Goal: Transaction & Acquisition: Register for event/course

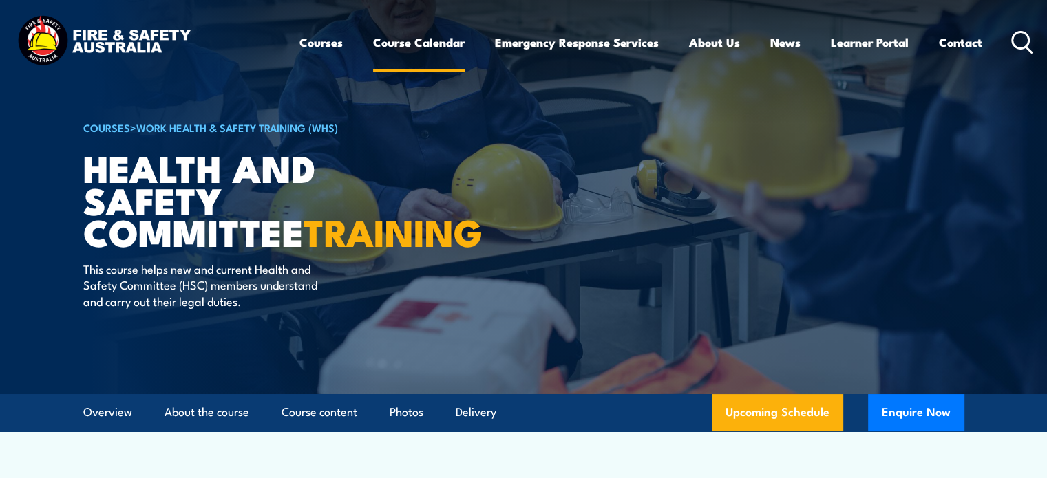
click at [409, 41] on link "Course Calendar" at bounding box center [419, 42] width 92 height 36
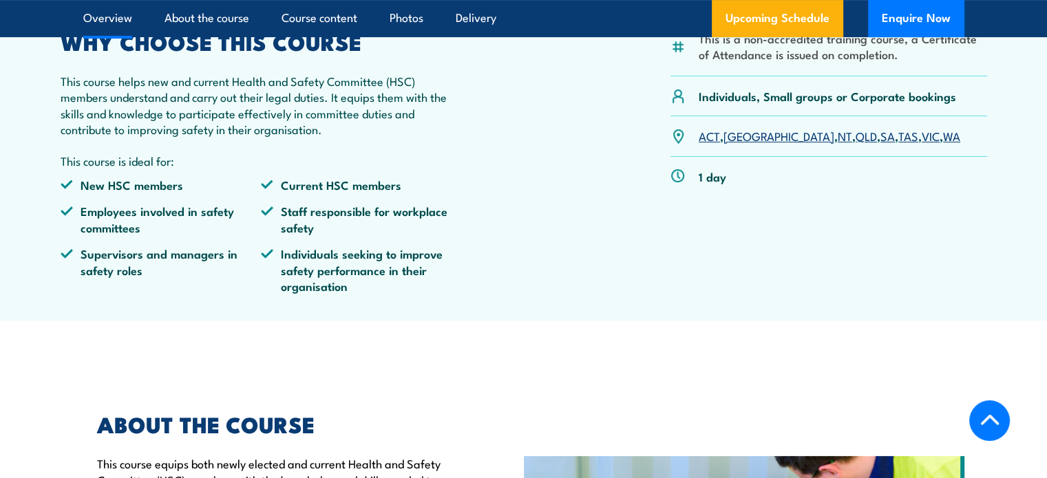
scroll to position [482, 0]
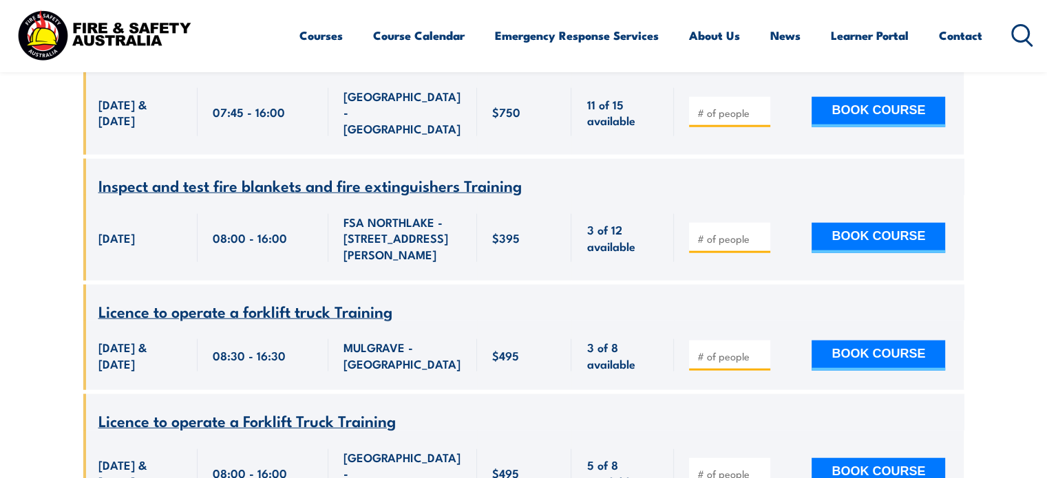
scroll to position [3303, 0]
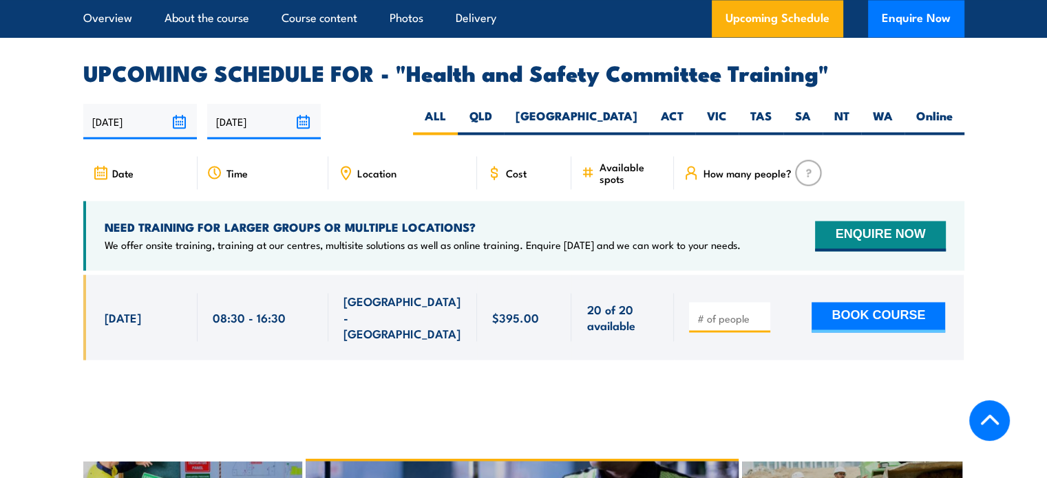
scroll to position [2226, 0]
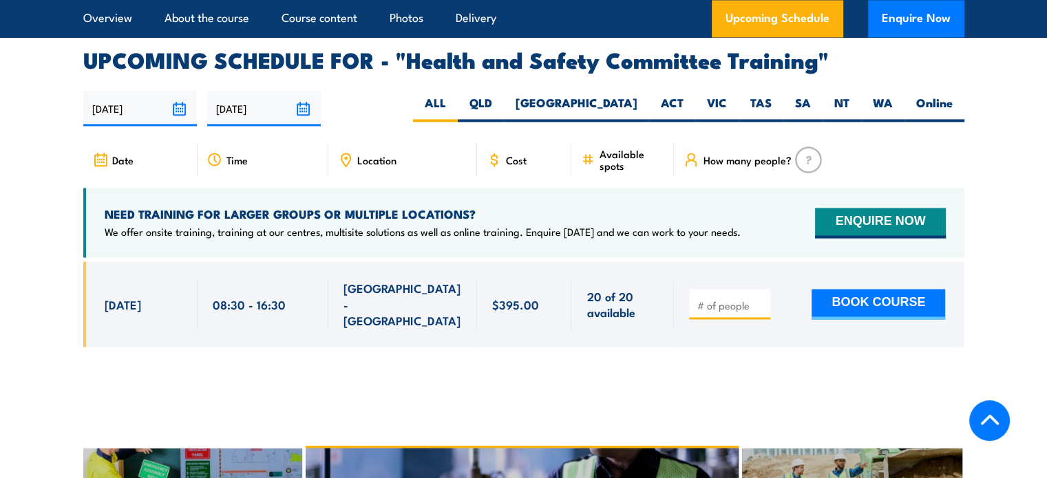
click at [526, 297] on span "$395.00" at bounding box center [515, 305] width 47 height 16
click at [510, 297] on span "$395.00" at bounding box center [515, 305] width 47 height 16
click at [740, 299] on input "number" at bounding box center [730, 306] width 69 height 14
click at [759, 299] on input "6" at bounding box center [730, 306] width 69 height 14
click at [759, 299] on input "7" at bounding box center [730, 306] width 69 height 14
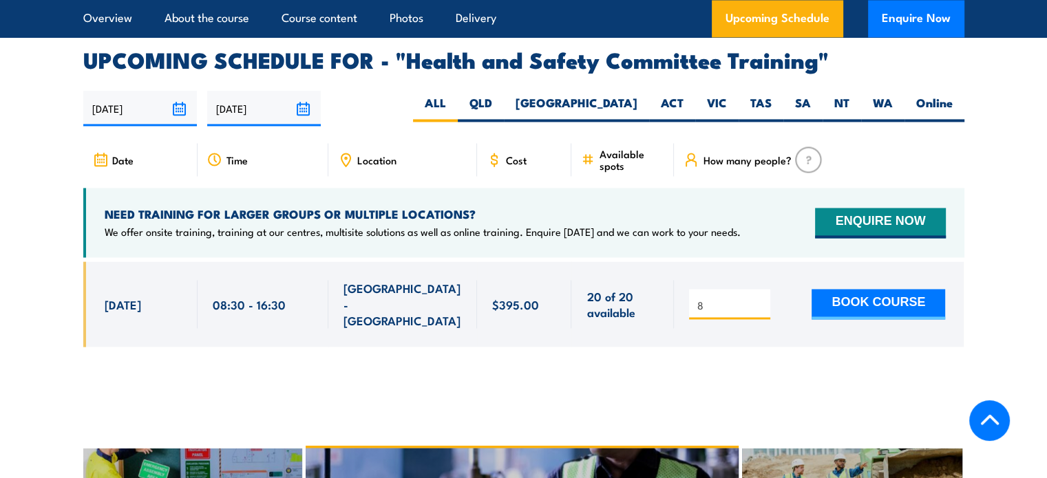
click at [759, 299] on input "8" at bounding box center [730, 306] width 69 height 14
click at [759, 299] on input "9" at bounding box center [730, 306] width 69 height 14
type input "10"
click at [759, 299] on input "10" at bounding box center [730, 306] width 69 height 14
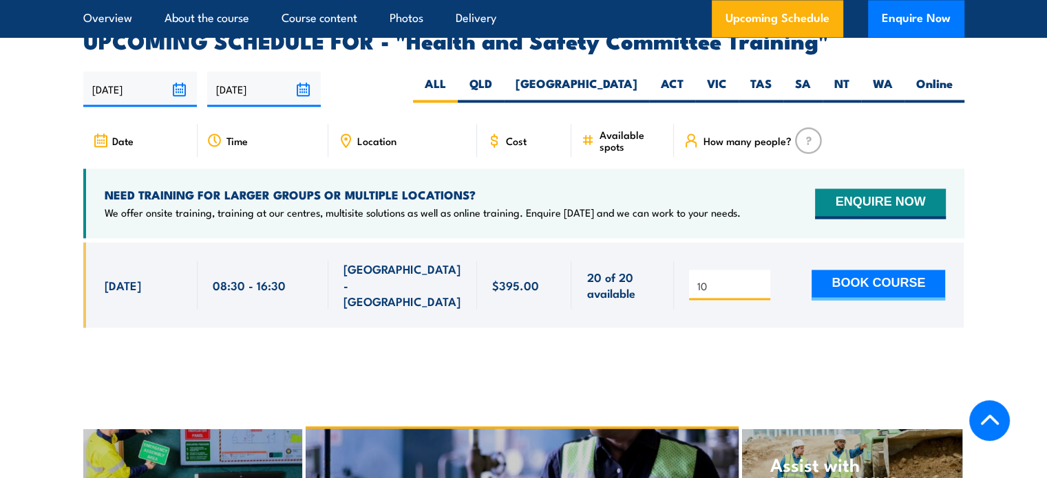
scroll to position [2157, 0]
